Goal: Task Accomplishment & Management: Manage account settings

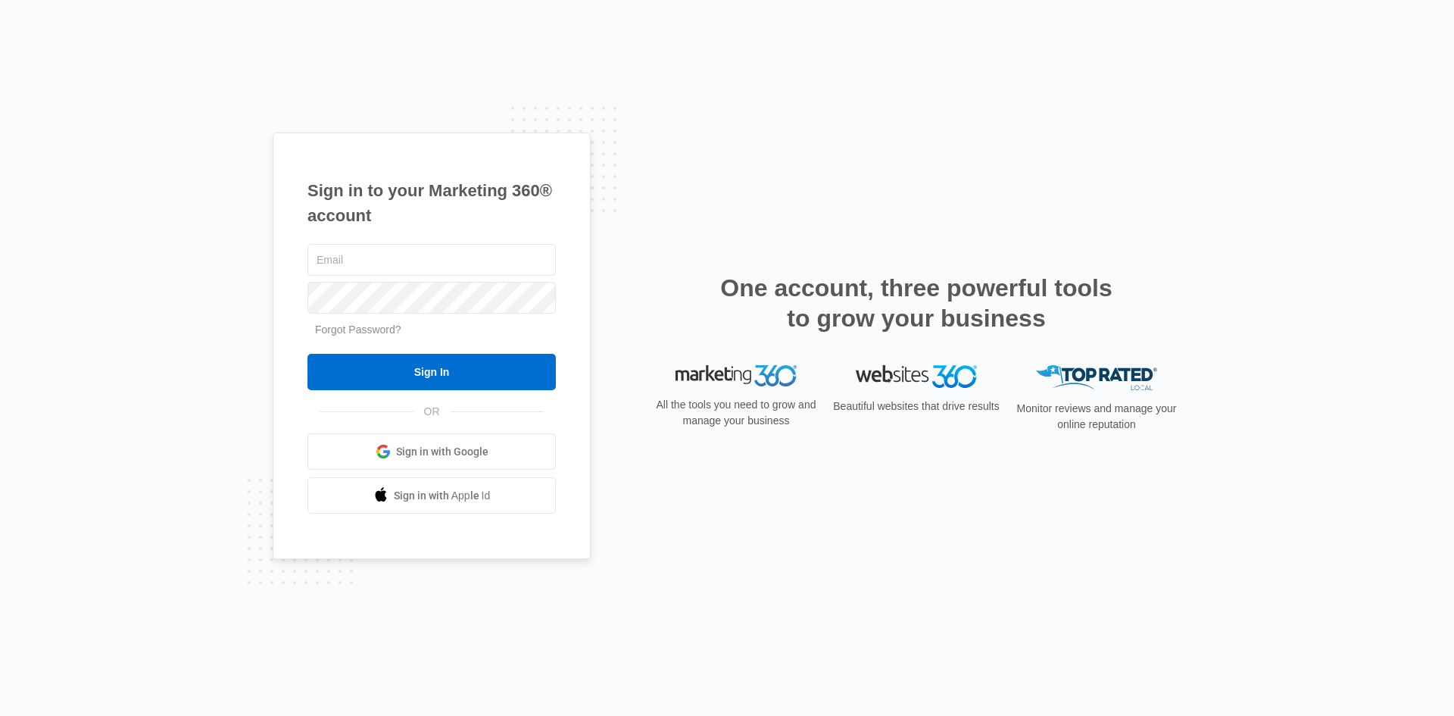
type input "[EMAIL_ADDRESS][DOMAIN_NAME]"
click at [448, 366] on input "Sign In" at bounding box center [431, 372] width 248 height 36
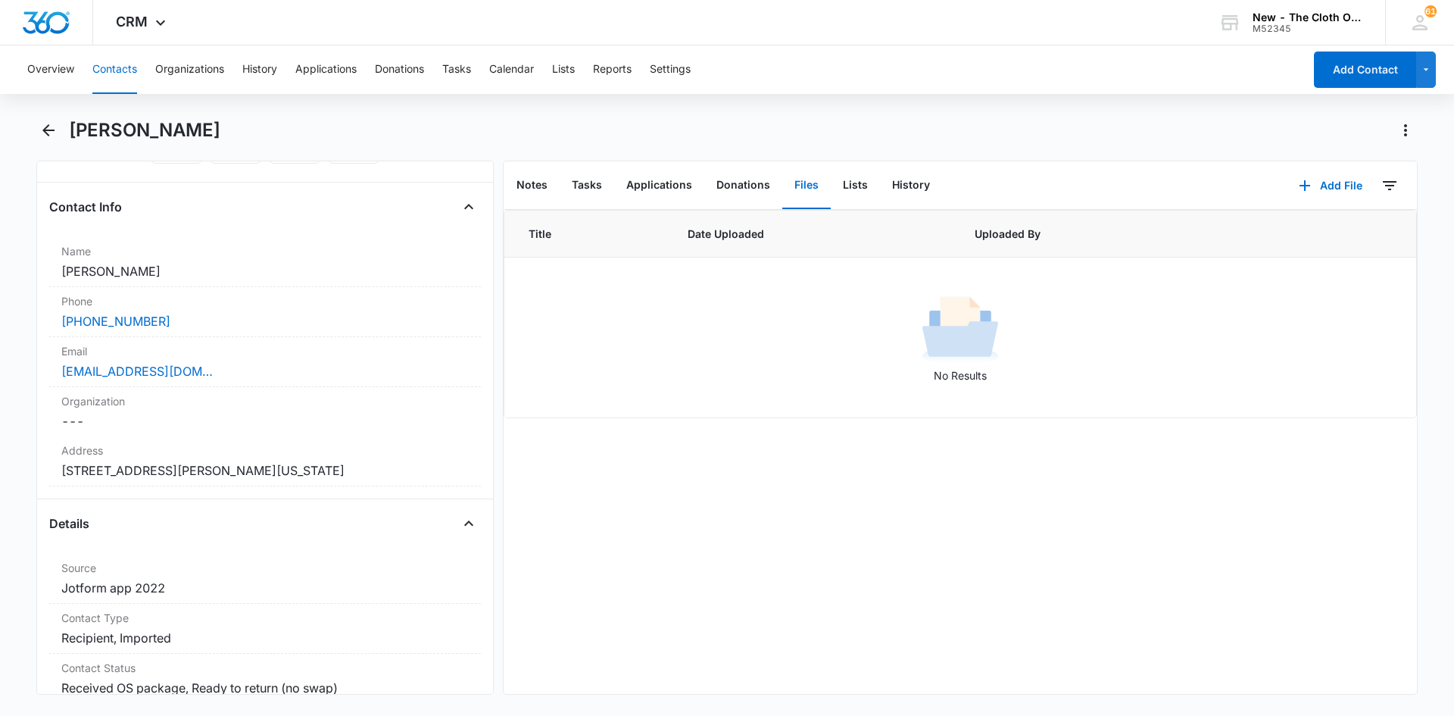
scroll to position [227, 0]
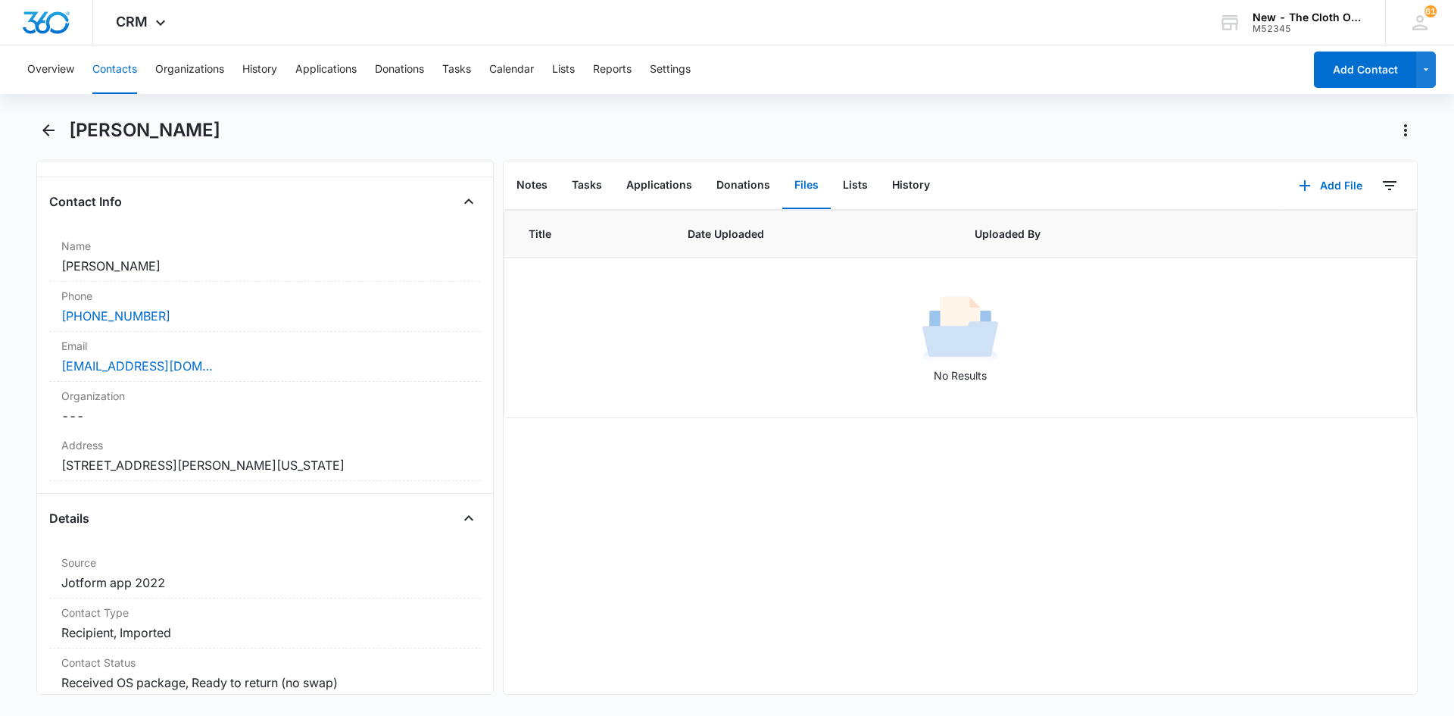
click at [265, 347] on label "Email" at bounding box center [264, 346] width 407 height 16
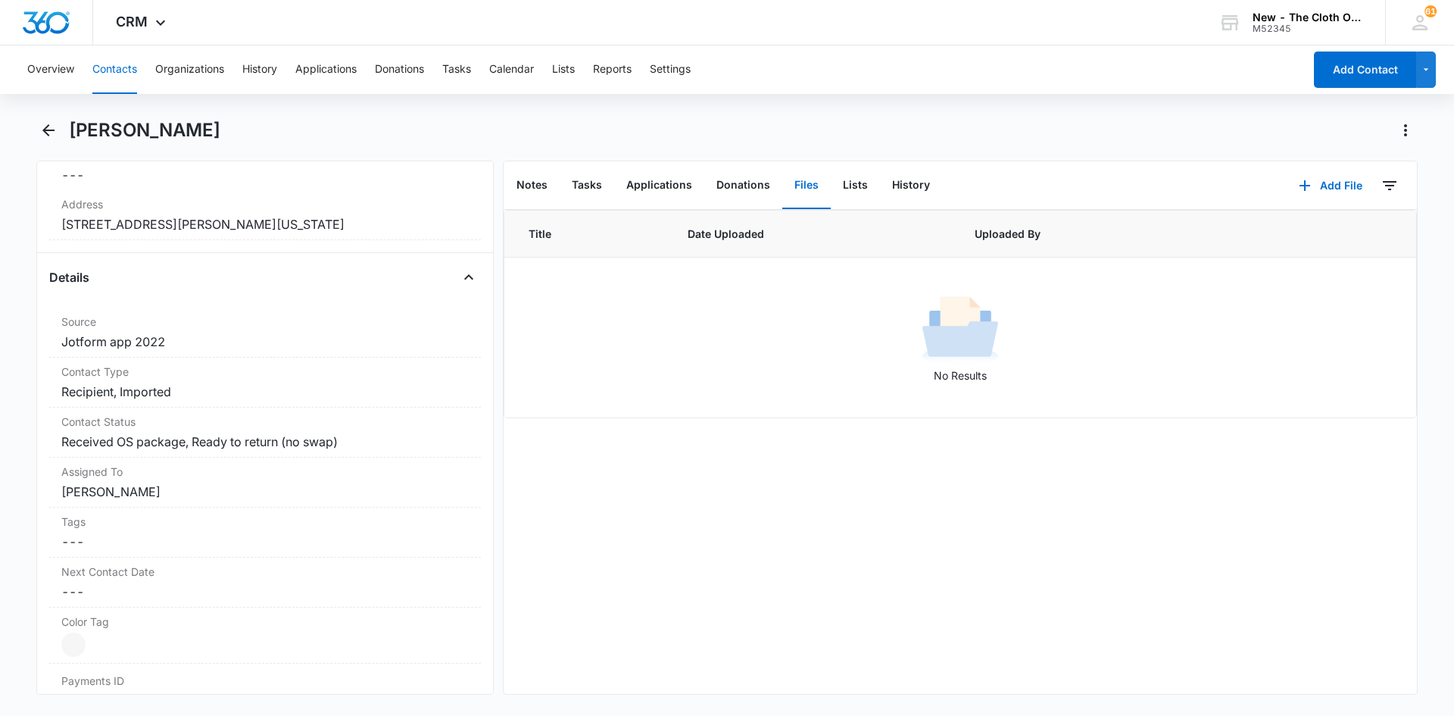
scroll to position [606, 0]
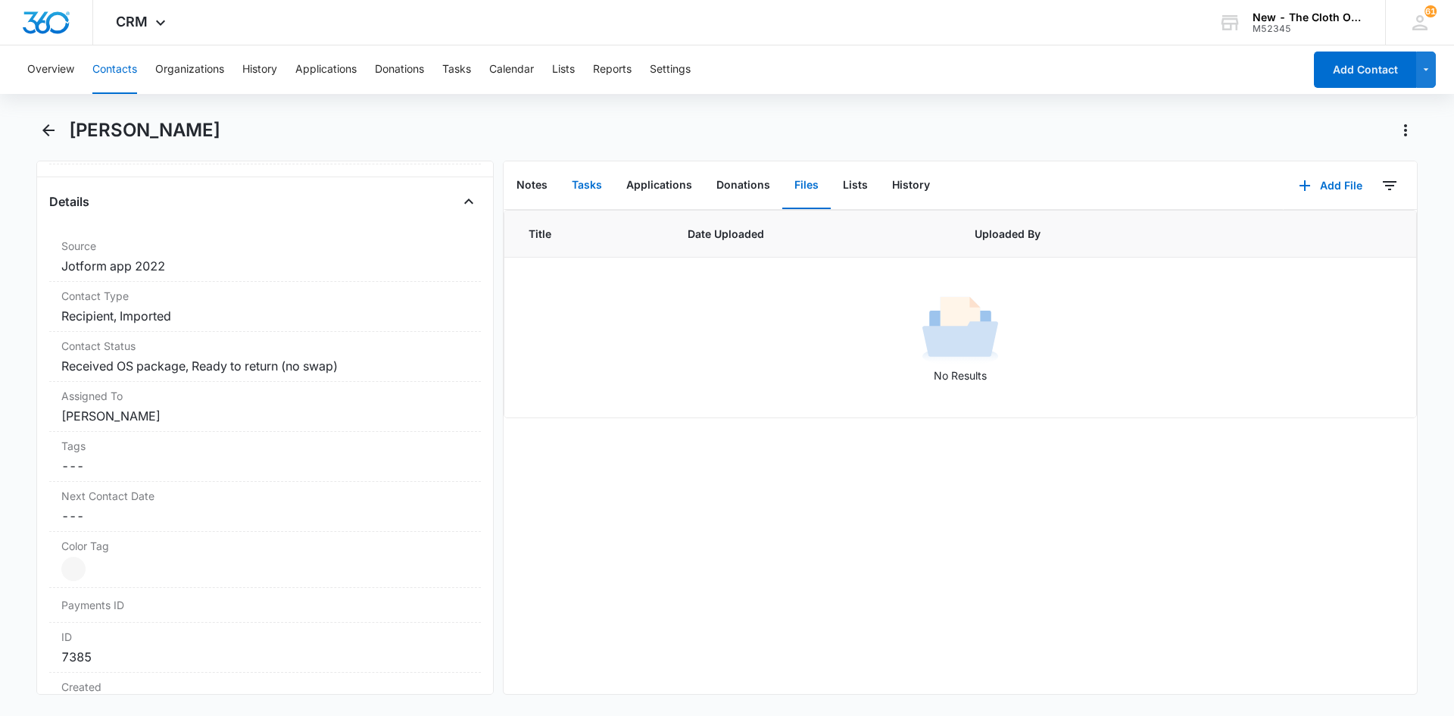
click at [600, 188] on button "Tasks" at bounding box center [587, 185] width 55 height 47
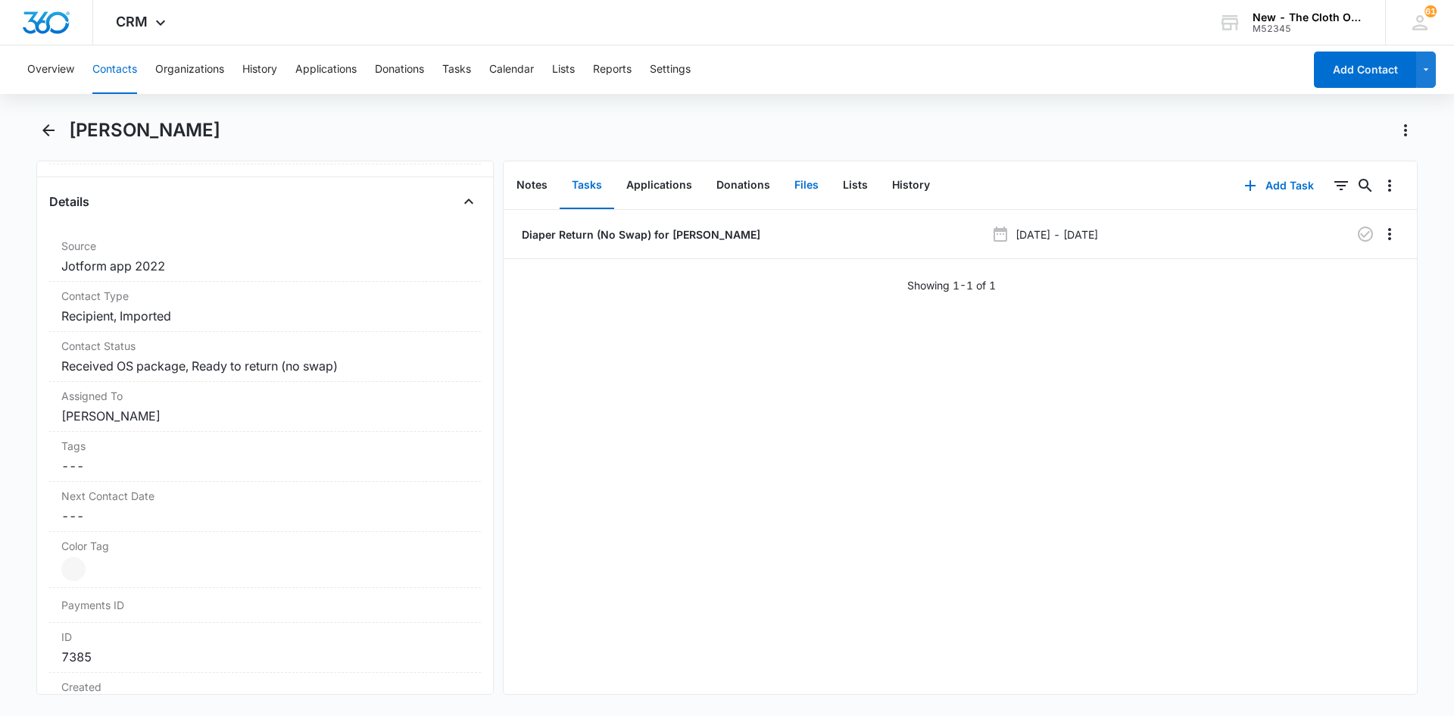
click at [809, 189] on button "Files" at bounding box center [806, 185] width 48 height 47
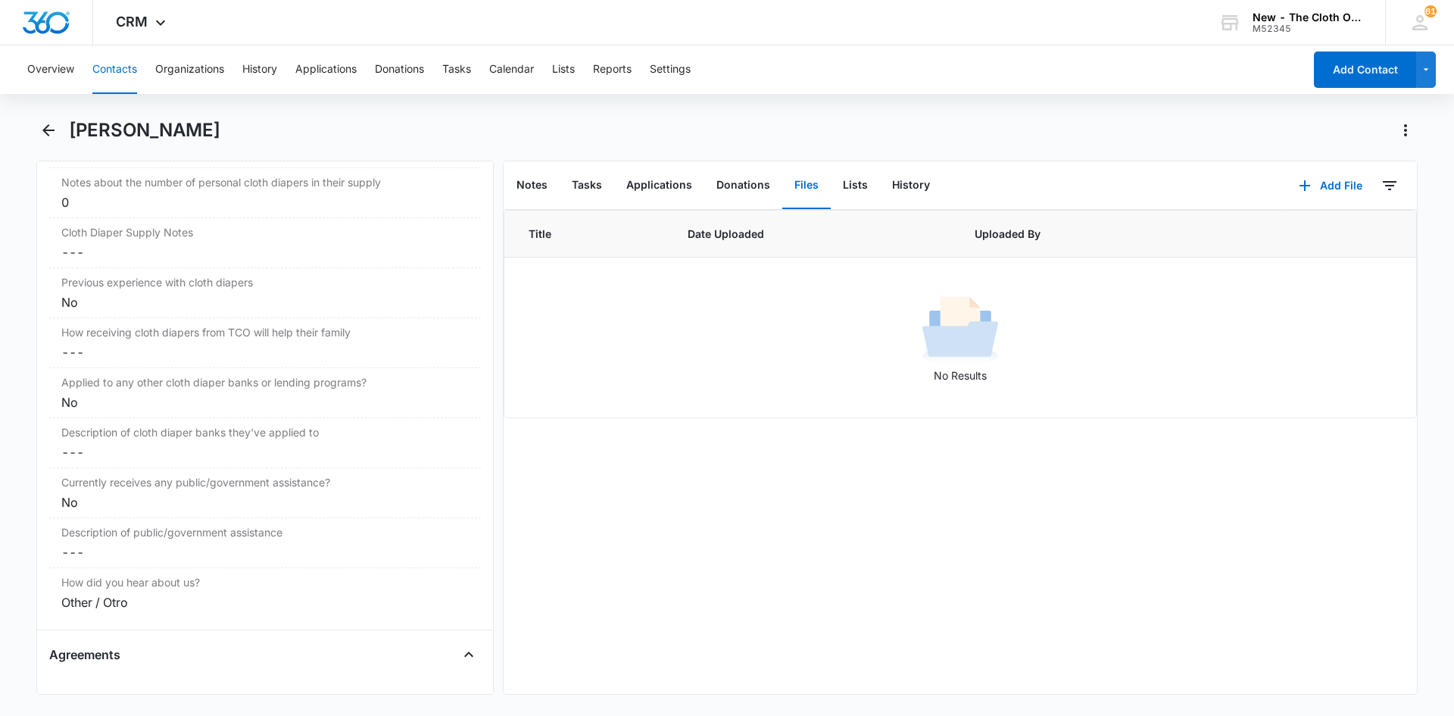
scroll to position [2499, 0]
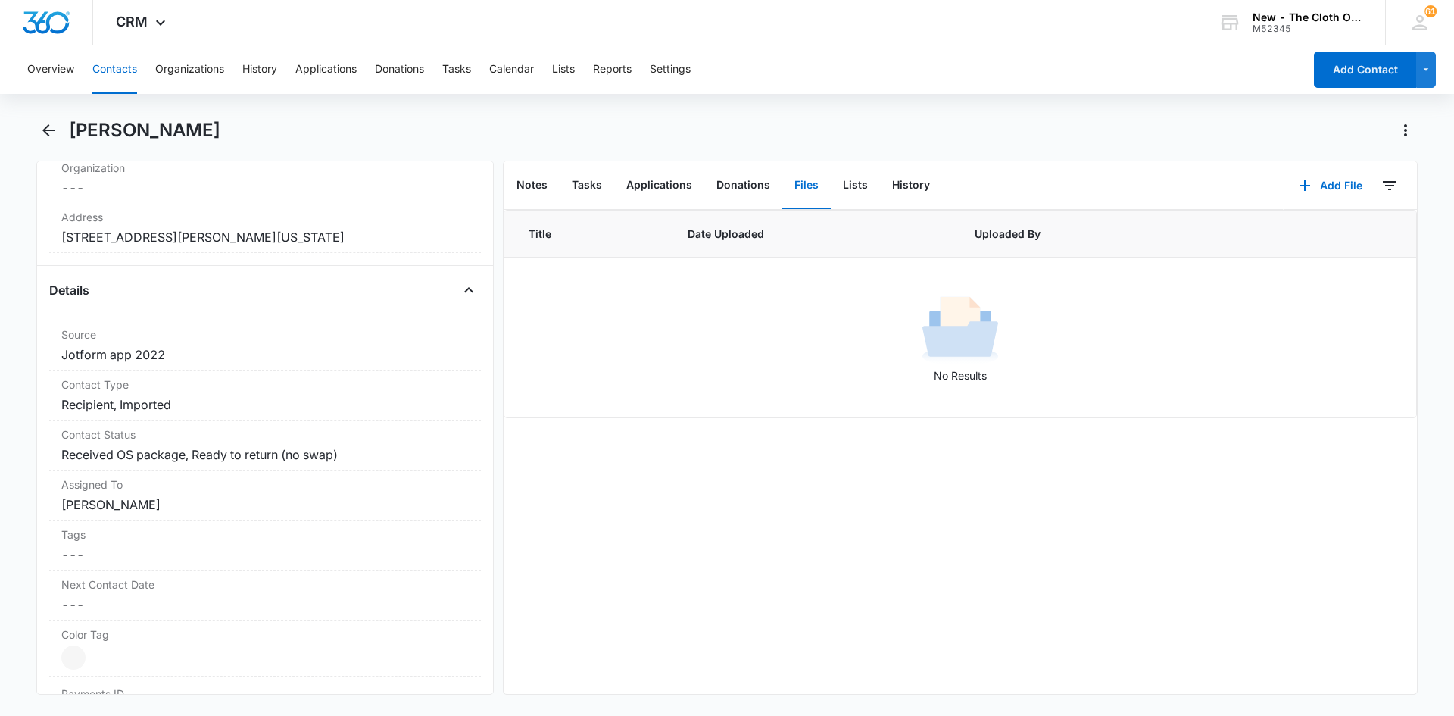
scroll to position [454, 0]
click at [467, 74] on button "Tasks" at bounding box center [456, 69] width 29 height 48
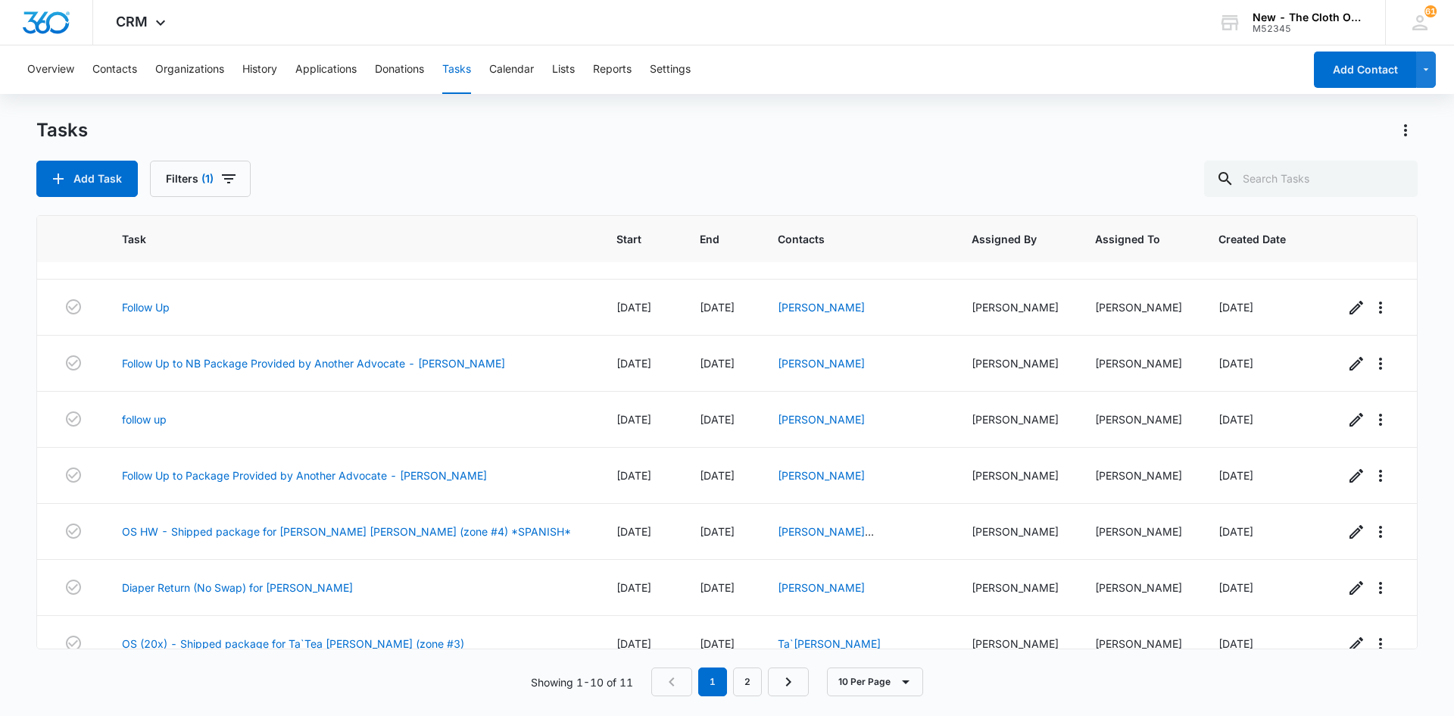
scroll to position [174, 0]
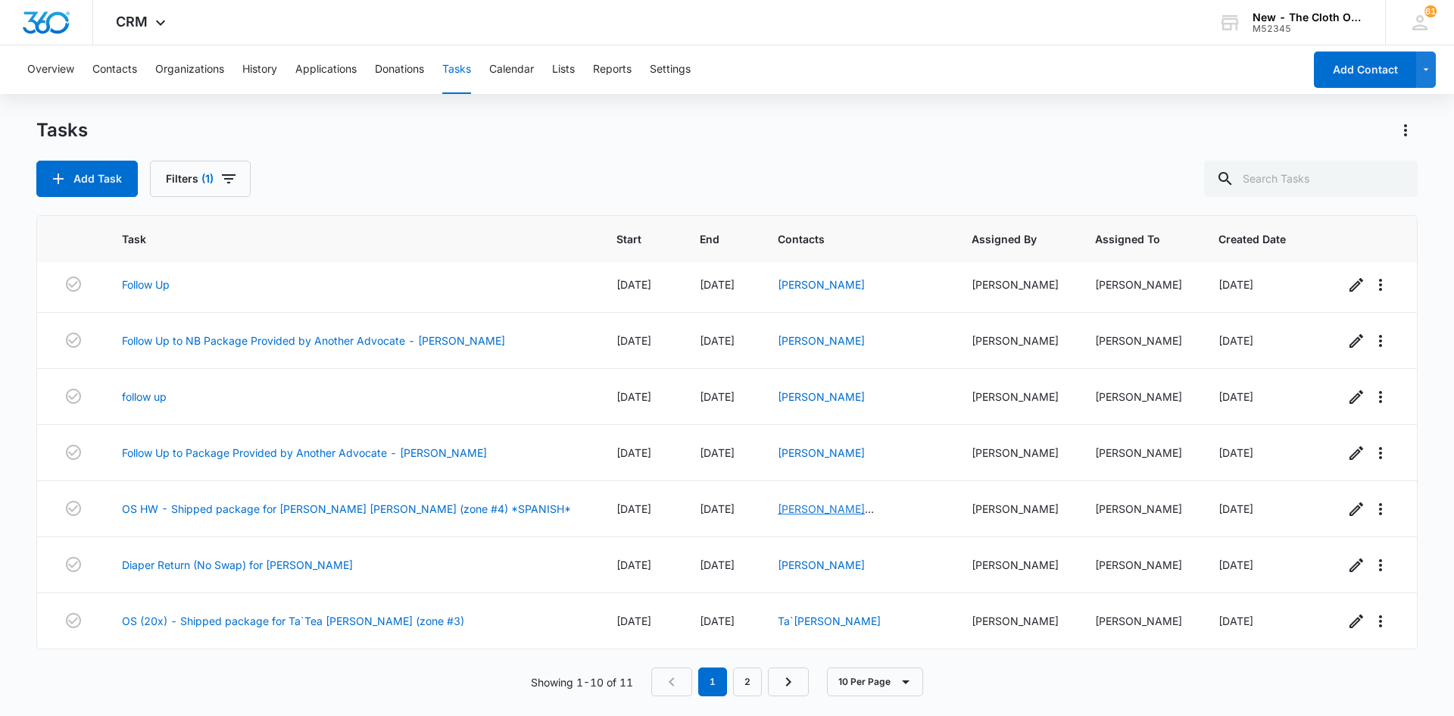
click at [816, 509] on link "[PERSON_NAME] [PERSON_NAME]" at bounding box center [826, 516] width 96 height 29
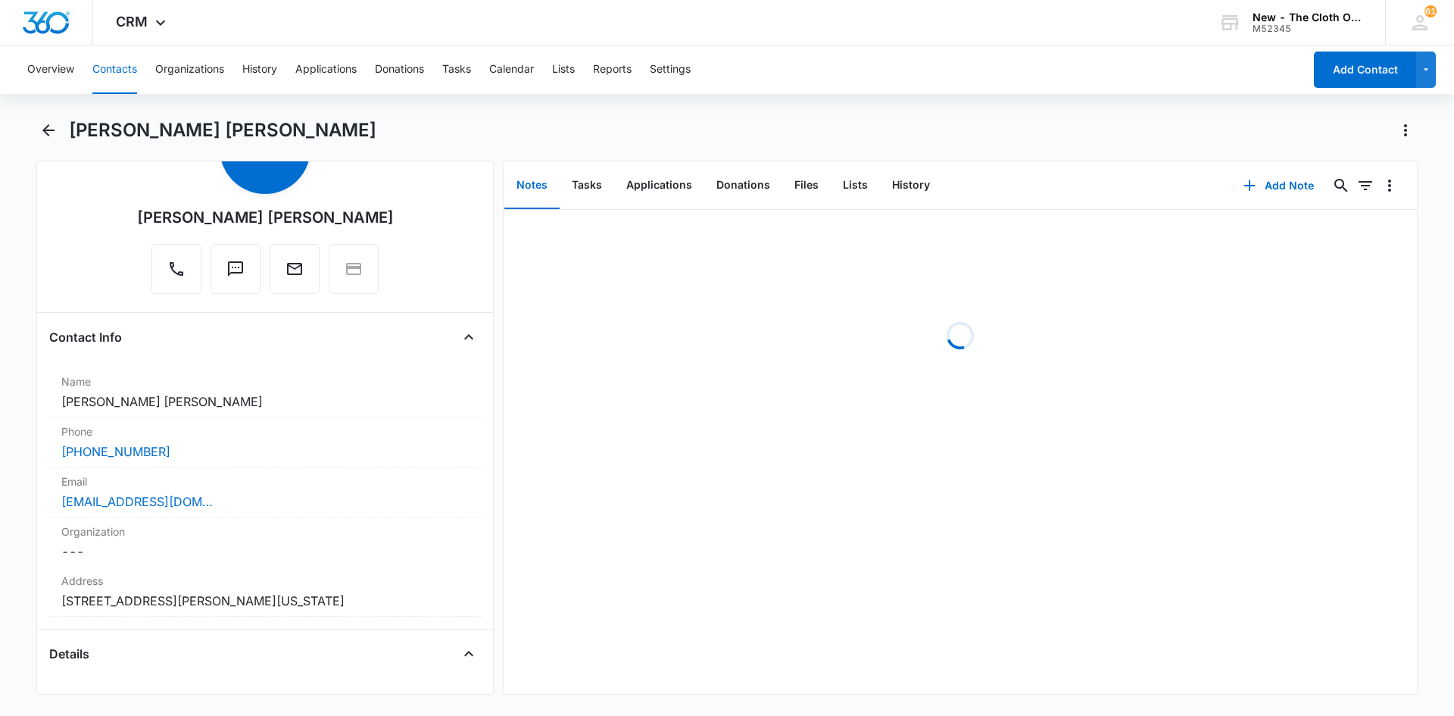
scroll to position [227, 0]
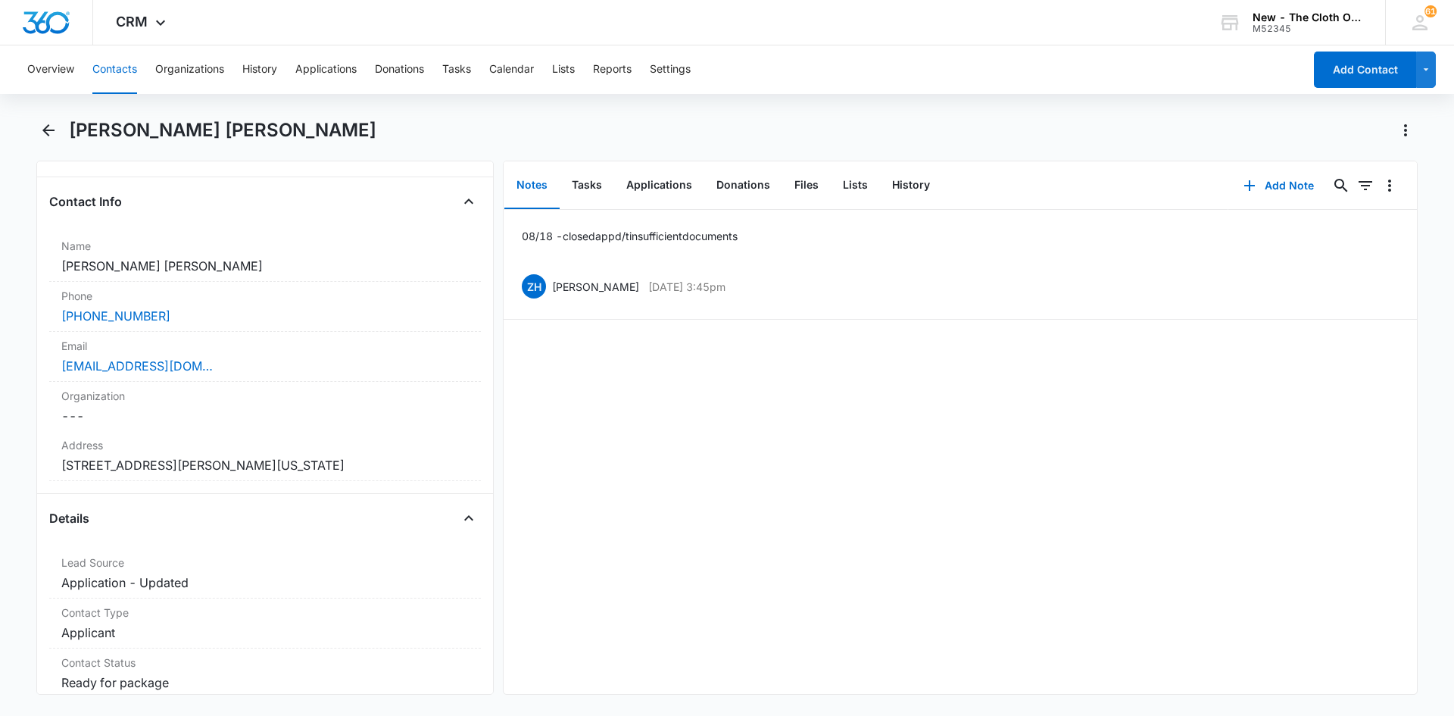
click at [287, 372] on div "[EMAIL_ADDRESS][DOMAIN_NAME]" at bounding box center [264, 366] width 407 height 18
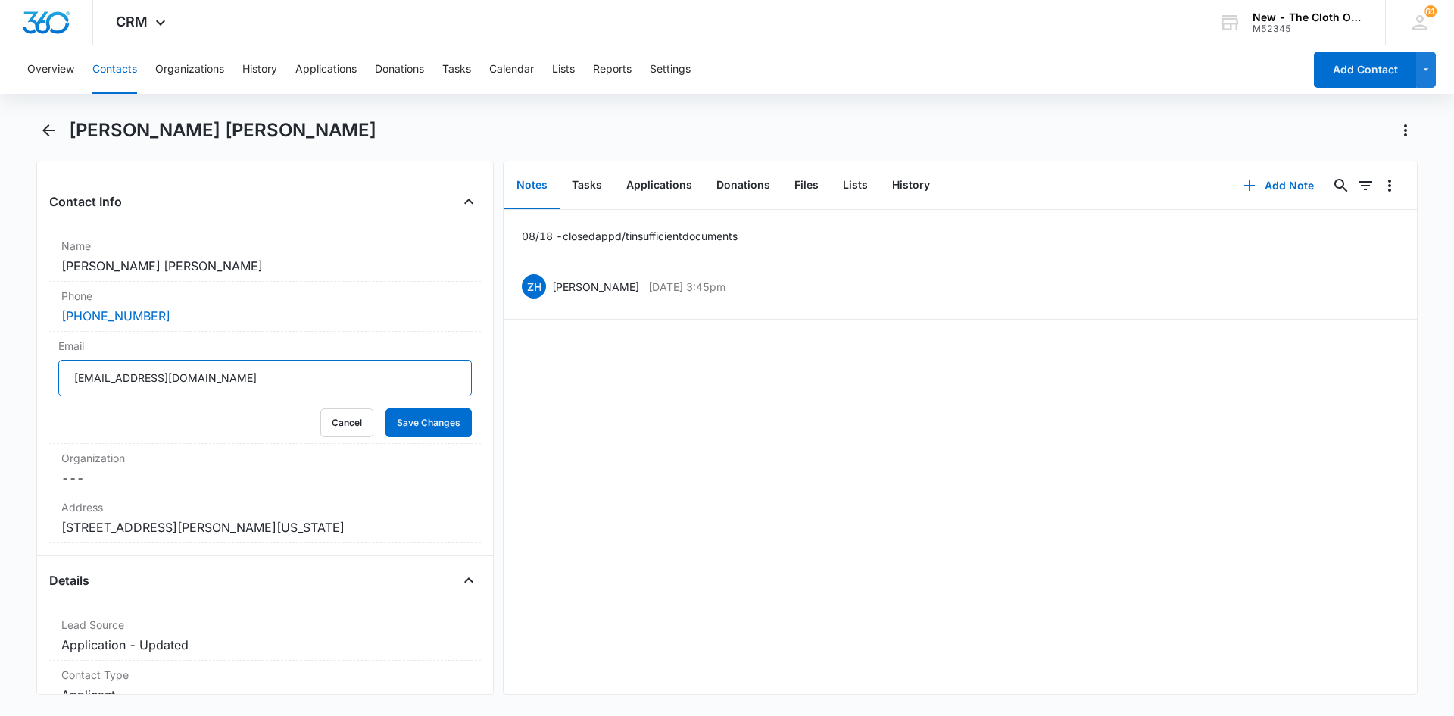
drag, startPoint x: 284, startPoint y: 372, endPoint x: -22, endPoint y: 364, distance: 306.1
click at [0, 364] on html "CRM Apps Reputation CRM Email Social Ads Intelligence Brand Settings New - The …" at bounding box center [727, 358] width 1454 height 716
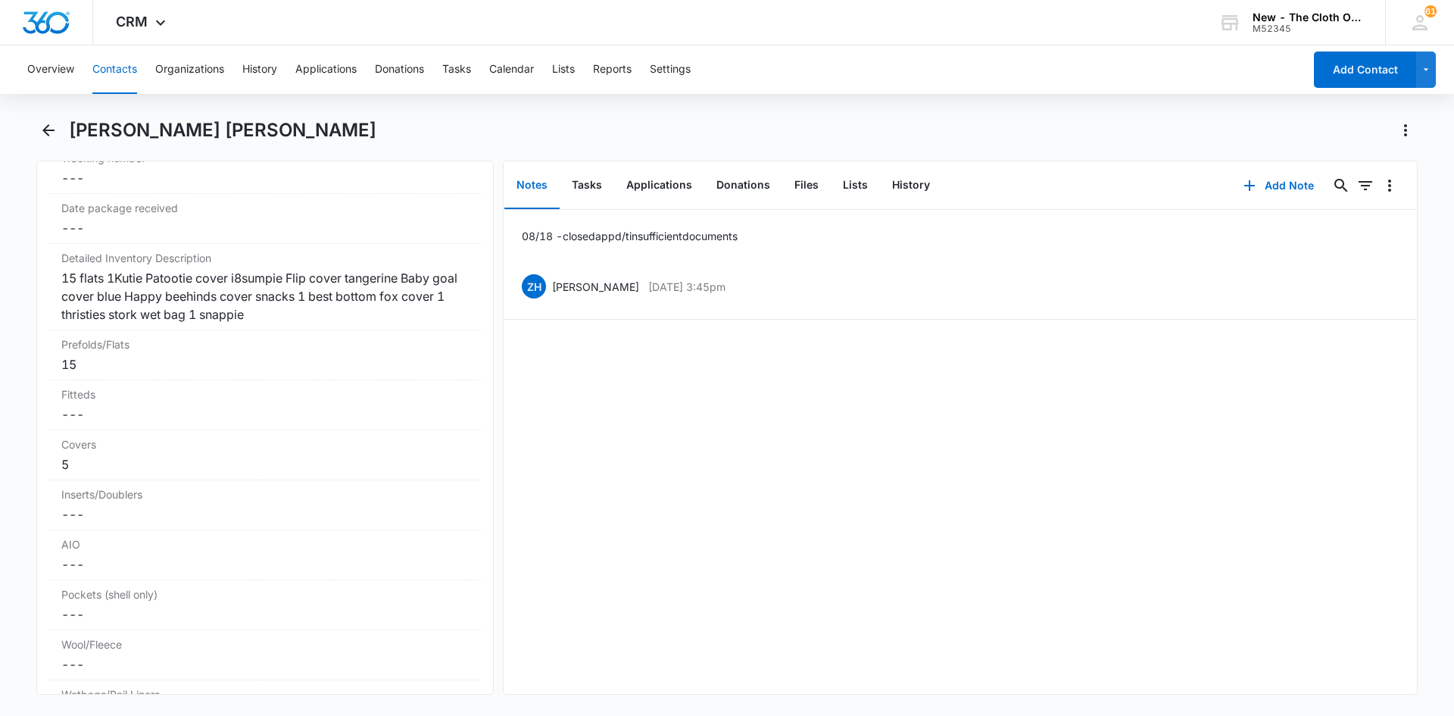
scroll to position [3711, 0]
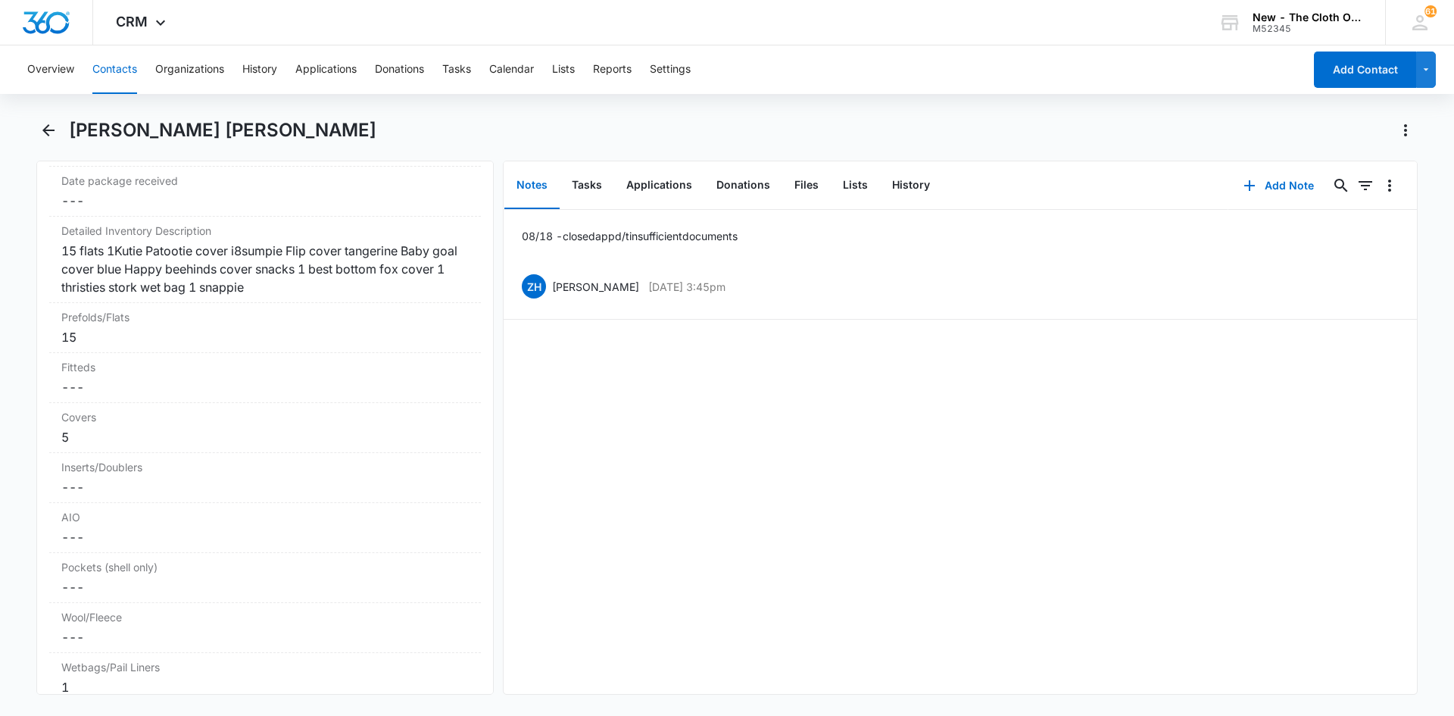
click at [314, 294] on div "15 flats 1Kutie Patootie cover i8sumpie Flip cover tangerine Baby goal cover bl…" at bounding box center [264, 269] width 407 height 55
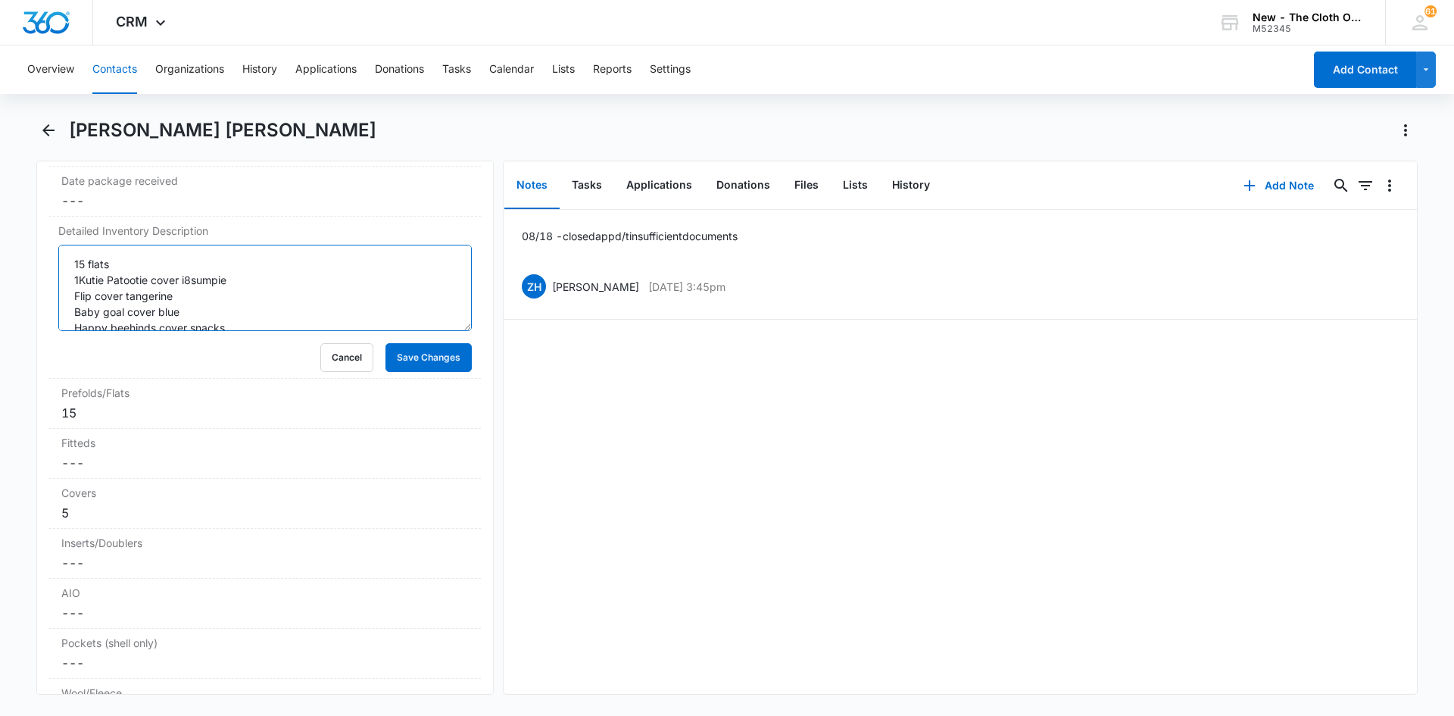
scroll to position [64, 0]
drag, startPoint x: 71, startPoint y: 265, endPoint x: 277, endPoint y: 398, distance: 245.0
click at [277, 398] on dl "Distribution Method Cancel Save Changes Shipped Tracking number Cancel Save Cha…" at bounding box center [265, 472] width 432 height 811
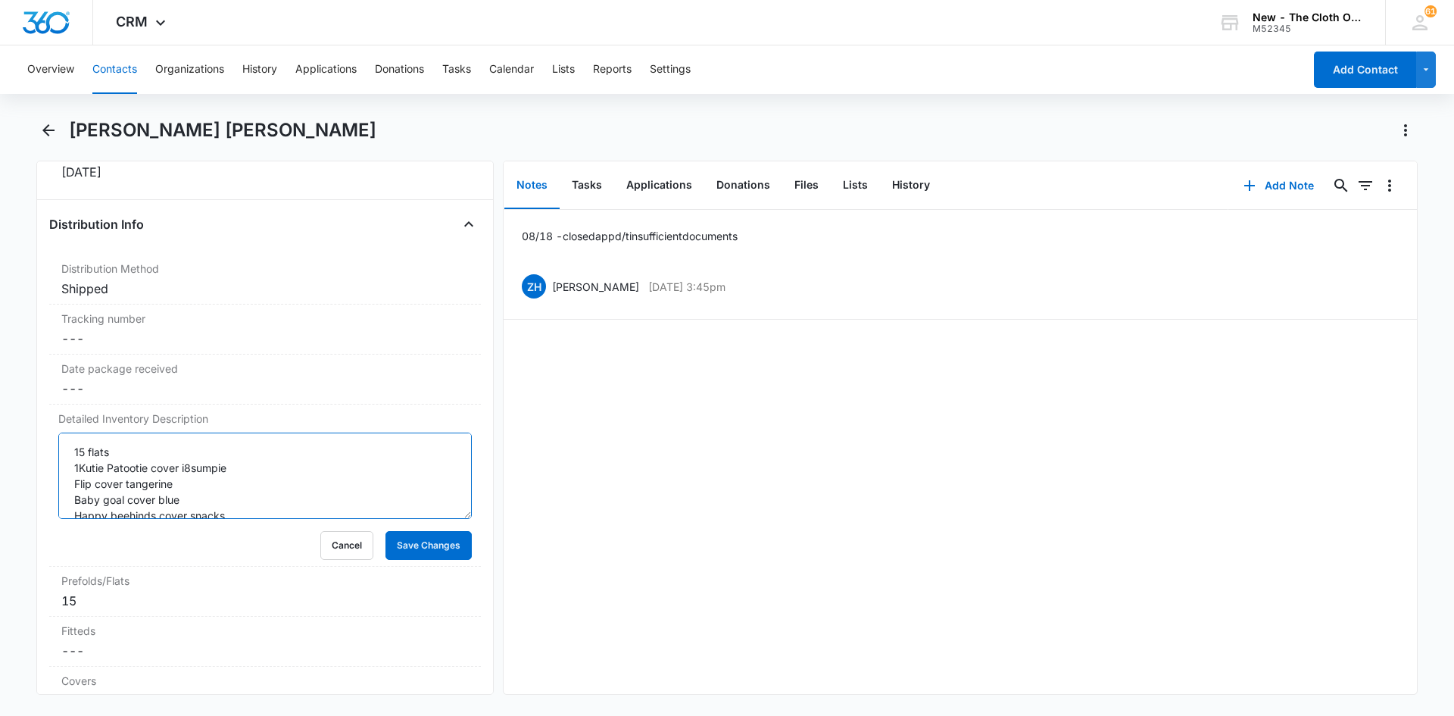
scroll to position [3560, 0]
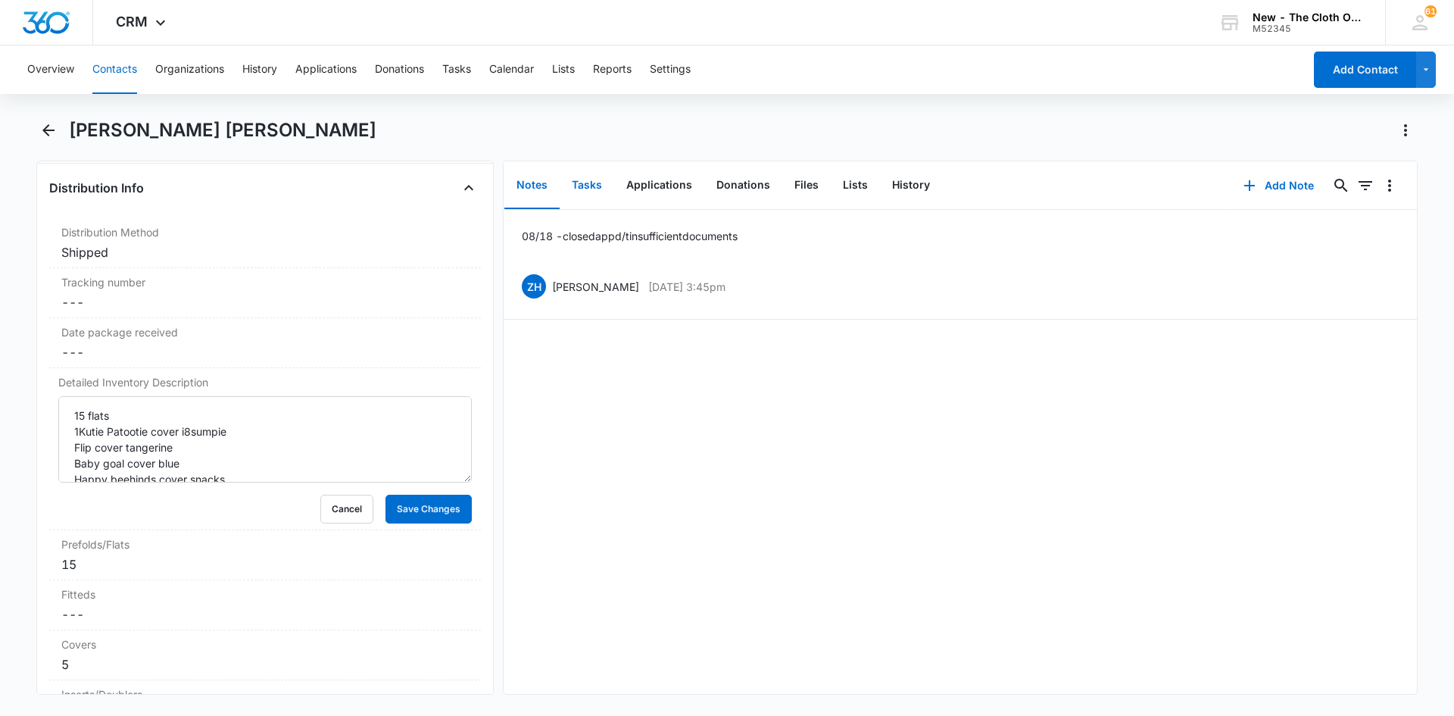
click at [590, 184] on button "Tasks" at bounding box center [587, 185] width 55 height 47
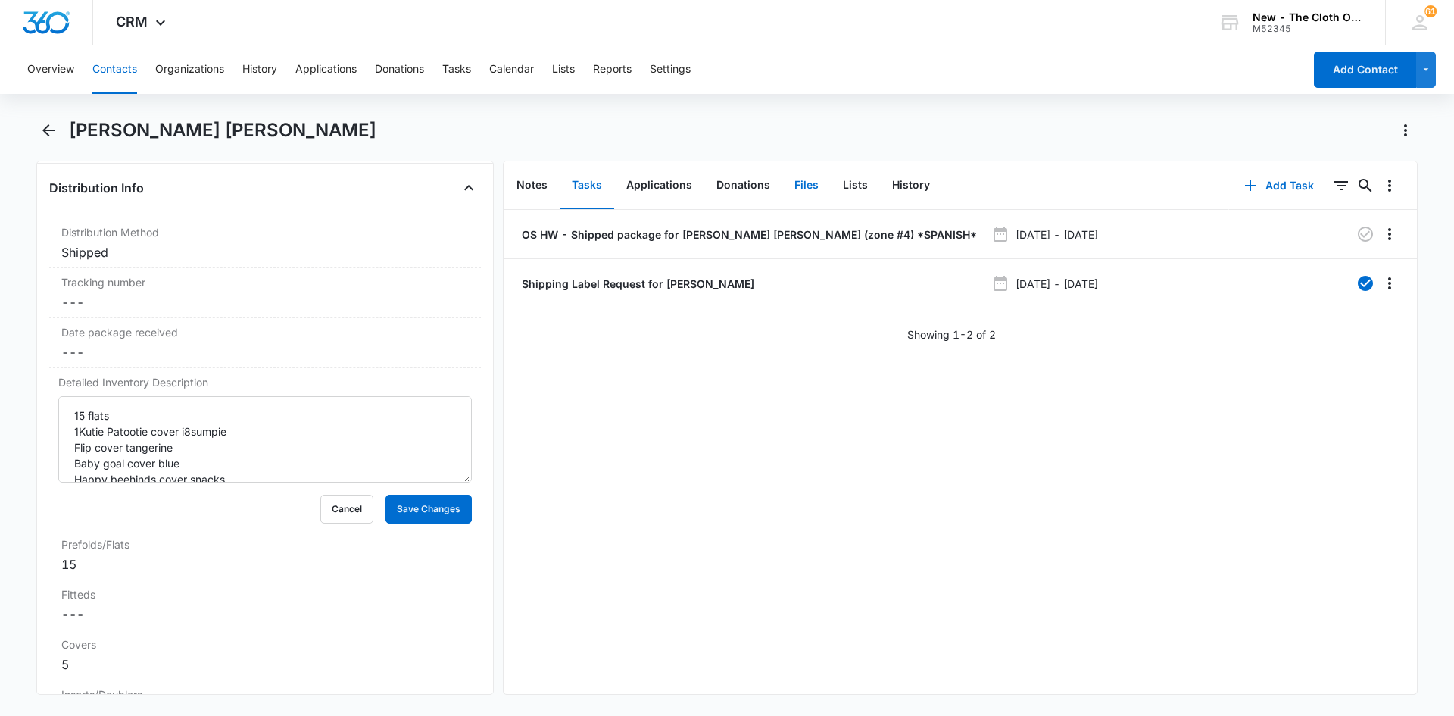
click at [789, 180] on button "Files" at bounding box center [806, 185] width 48 height 47
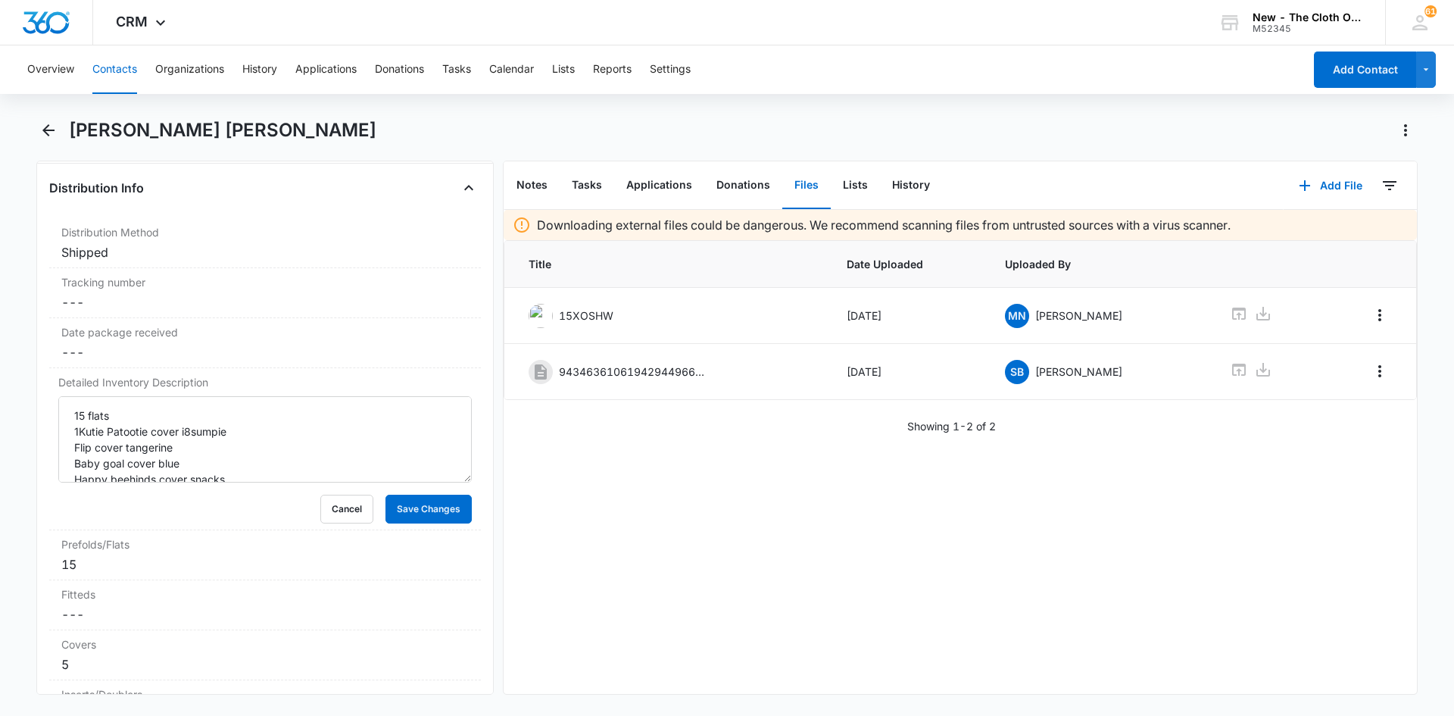
click at [632, 370] on p "9434636106194294496608---[PERSON_NAME]-.pdf" at bounding box center [634, 372] width 151 height 16
click at [1235, 371] on icon at bounding box center [1239, 370] width 18 height 18
click at [648, 370] on p "9434636106194294496608---[PERSON_NAME]-.pdf" at bounding box center [634, 372] width 151 height 16
click at [1378, 371] on icon "Overflow Menu" at bounding box center [1379, 371] width 3 height 12
click at [1339, 413] on div "Edit" at bounding box center [1328, 413] width 32 height 11
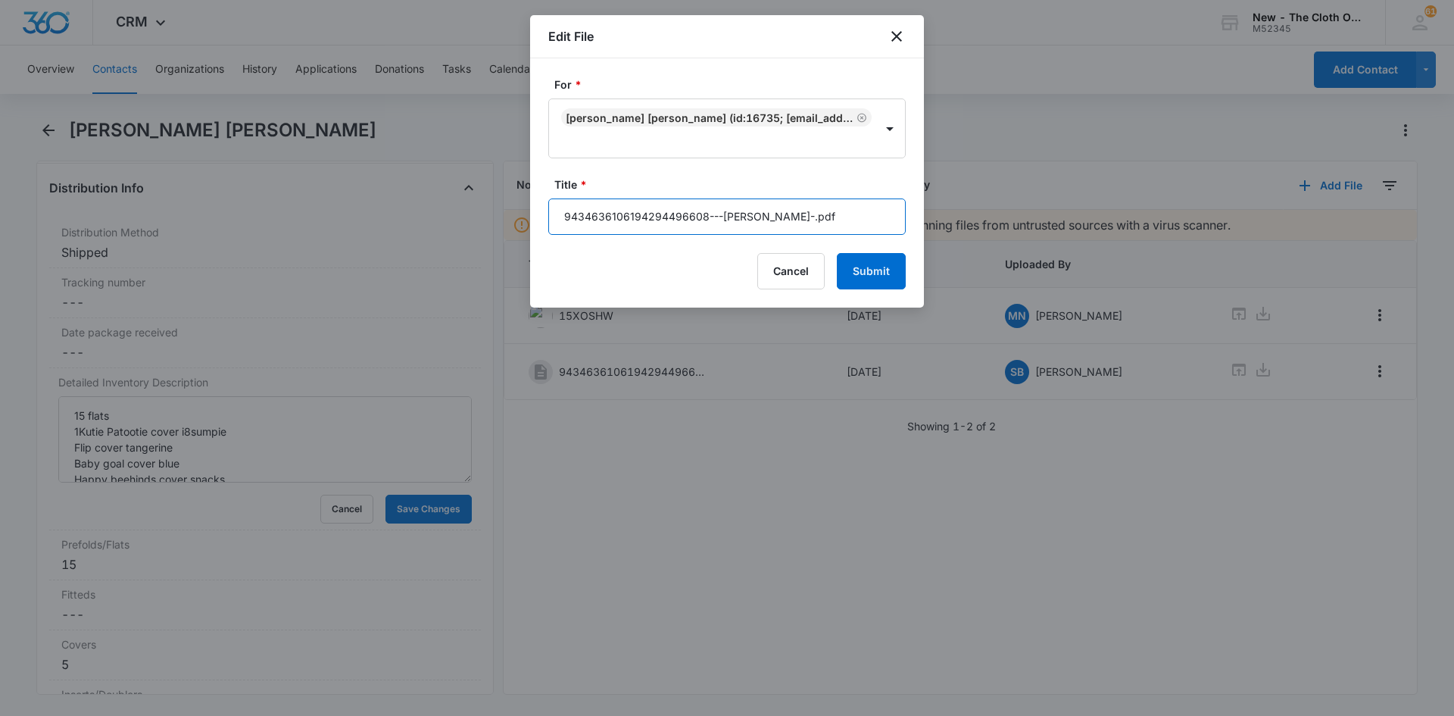
drag, startPoint x: 560, startPoint y: 217, endPoint x: 704, endPoint y: 217, distance: 143.1
click at [704, 217] on input "9434636106194294496608---[PERSON_NAME]-.pdf" at bounding box center [726, 216] width 357 height 36
click at [879, 264] on button "Submit" at bounding box center [871, 271] width 69 height 36
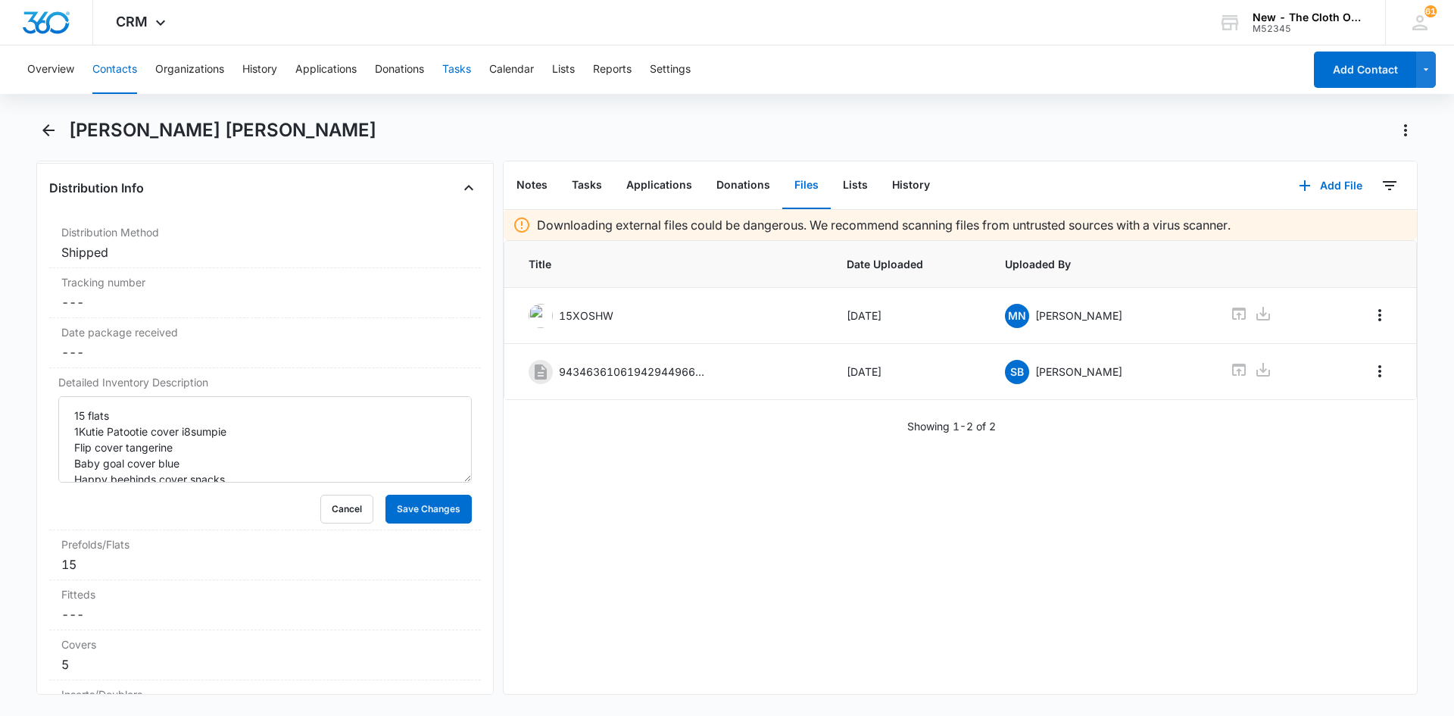
click at [460, 69] on button "Tasks" at bounding box center [456, 69] width 29 height 48
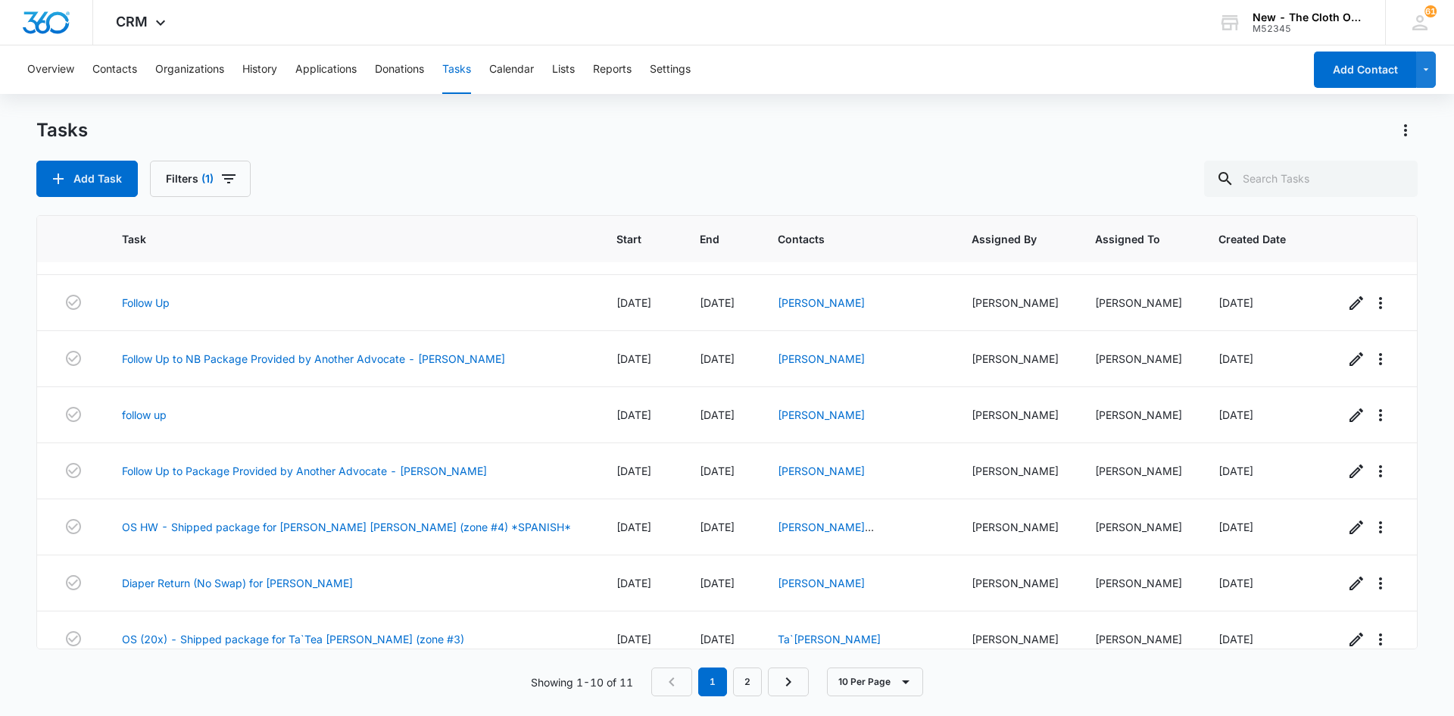
scroll to position [174, 0]
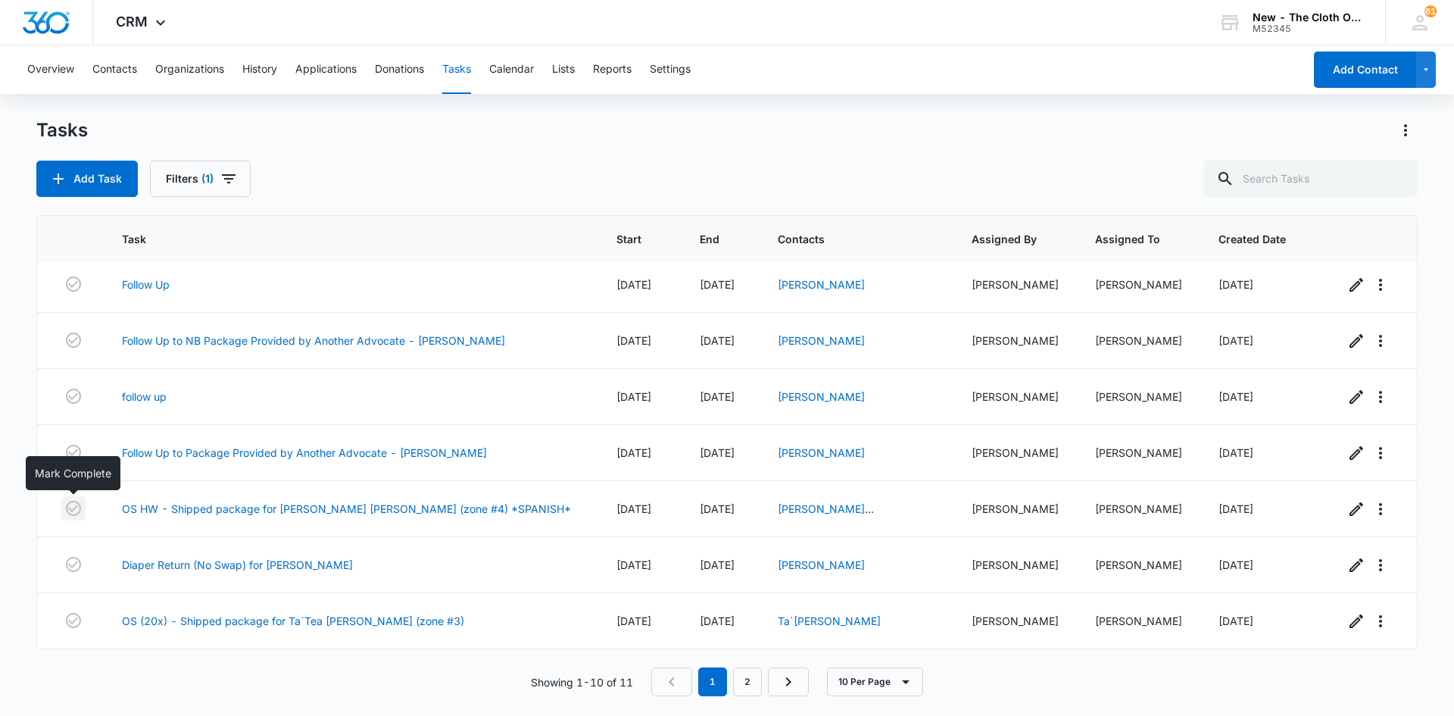
click at [79, 512] on icon "button" at bounding box center [73, 508] width 15 height 15
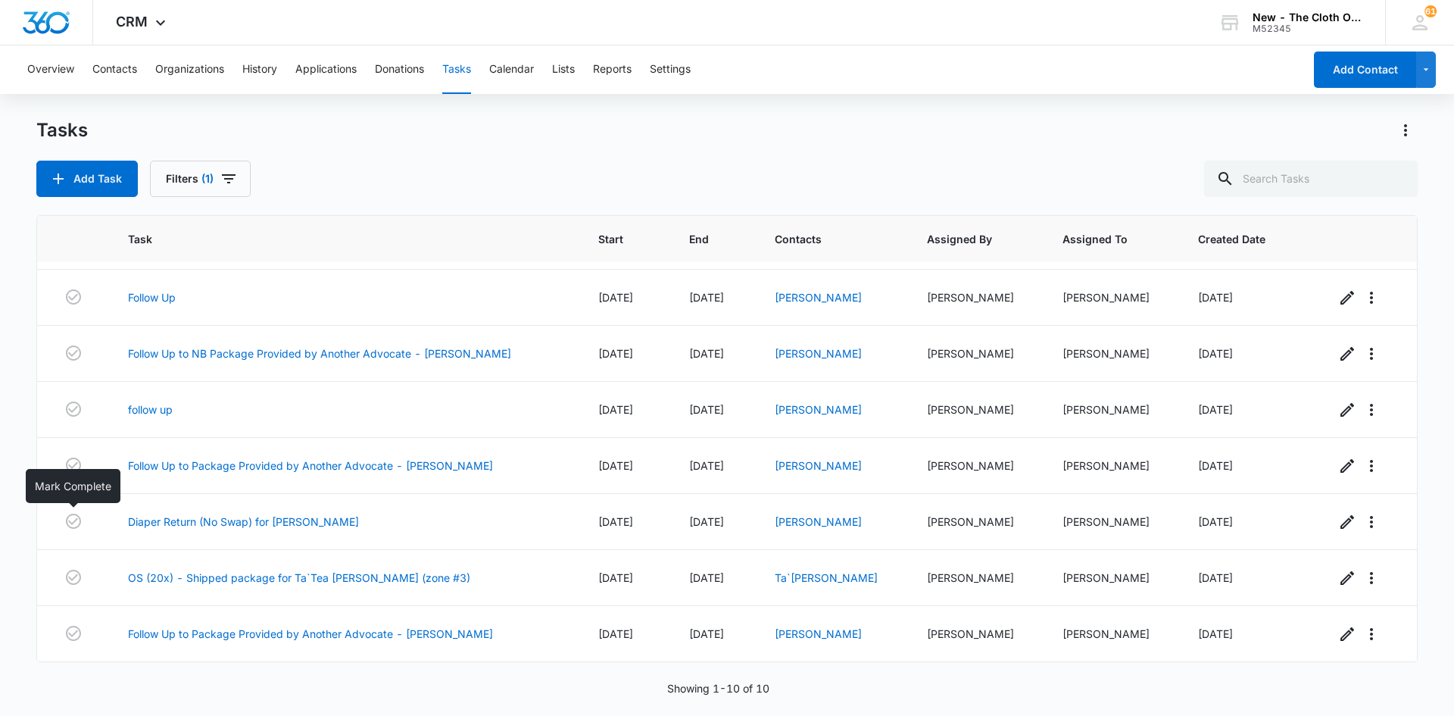
scroll to position [161, 0]
click at [254, 579] on link "OS (20x) - Shipped package for Ta`Tea [PERSON_NAME] (zone #3)" at bounding box center [299, 578] width 342 height 16
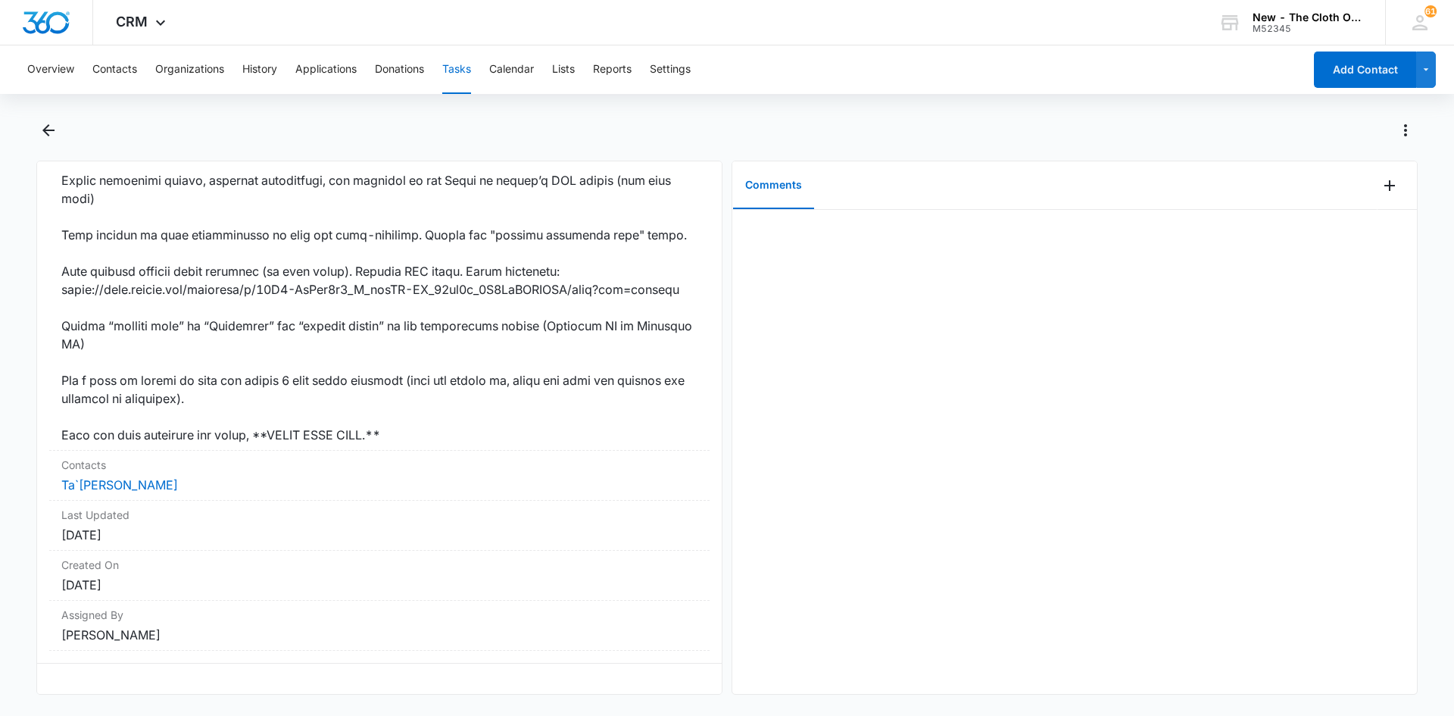
scroll to position [879, 0]
click at [112, 477] on link "Ta`[PERSON_NAME]" at bounding box center [119, 484] width 117 height 15
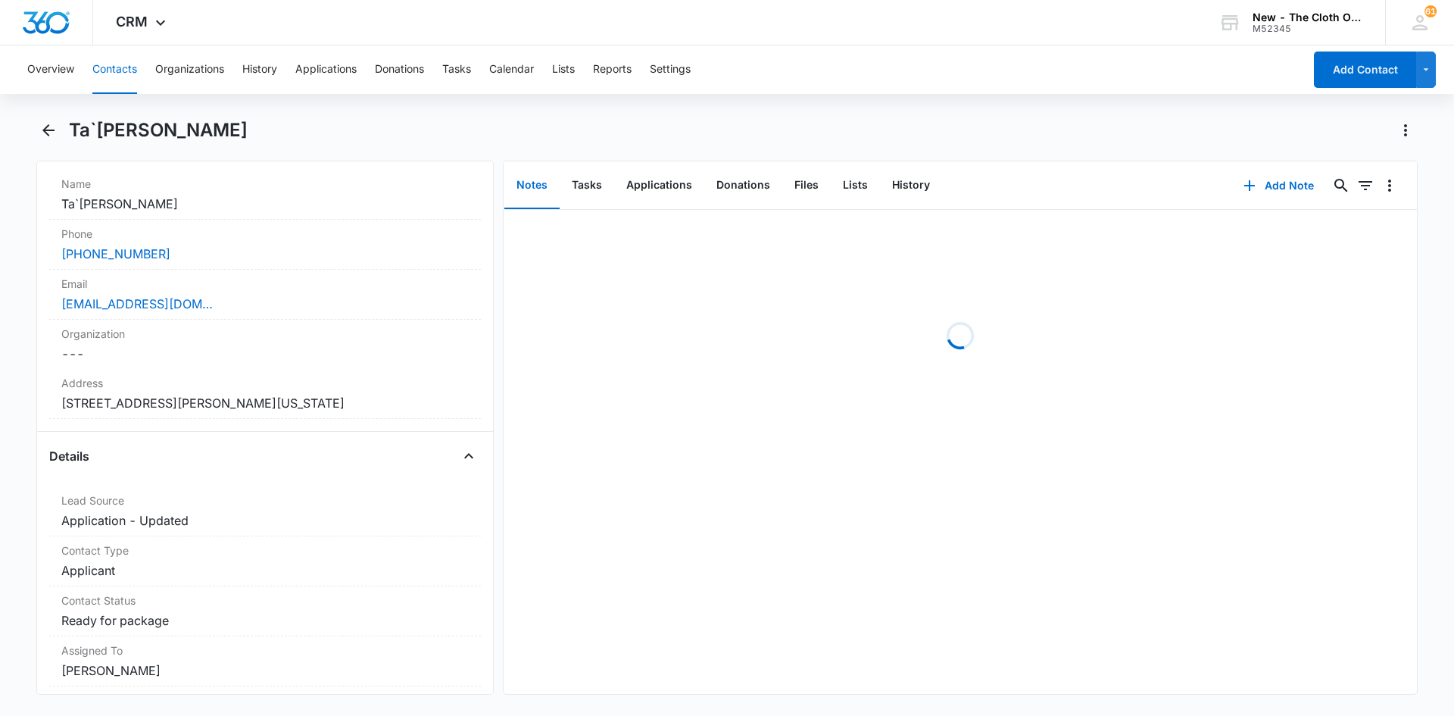
scroll to position [303, 0]
